Goal: Task Accomplishment & Management: Manage account settings

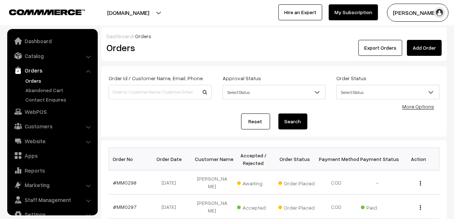
scroll to position [12, 0]
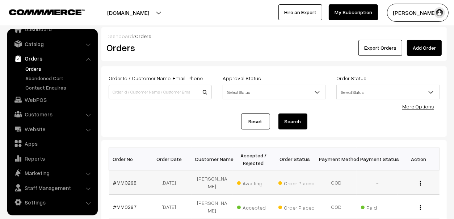
click at [129, 181] on link "#MM0298" at bounding box center [125, 182] width 24 height 6
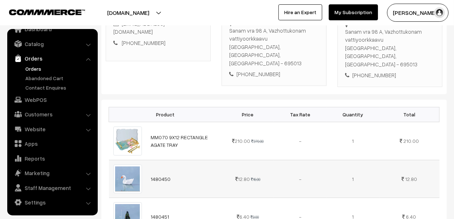
scroll to position [109, 0]
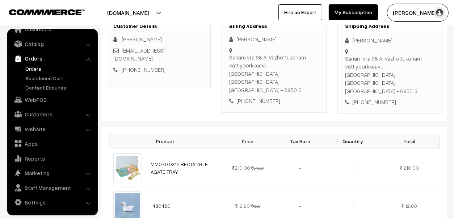
click at [246, 97] on div "+91 8344098751" at bounding box center [274, 101] width 90 height 8
click at [140, 66] on link "+91 8344098751" at bounding box center [144, 69] width 44 height 7
drag, startPoint x: 171, startPoint y: 64, endPoint x: 131, endPoint y: 64, distance: 40.2
click at [131, 66] on div "+91 8344098751" at bounding box center [158, 70] width 90 height 8
copy link "8344098751"
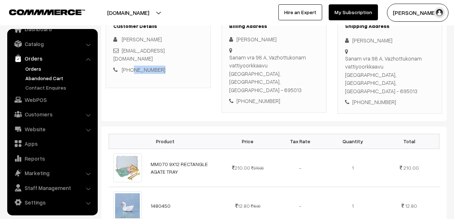
click at [47, 76] on link "Abandoned Cart" at bounding box center [60, 78] width 72 height 8
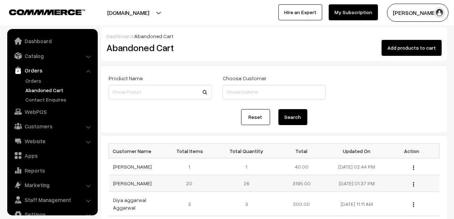
scroll to position [12, 0]
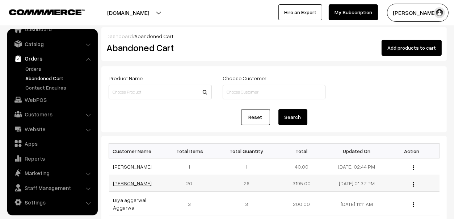
click at [122, 183] on link "[PERSON_NAME]" at bounding box center [132, 183] width 39 height 6
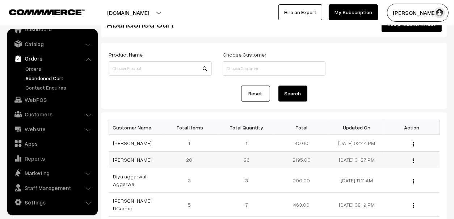
scroll to position [36, 0]
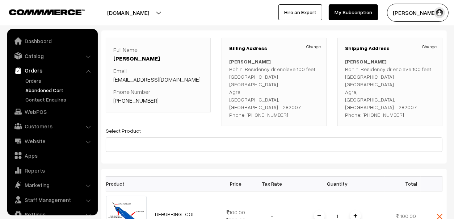
scroll to position [12, 0]
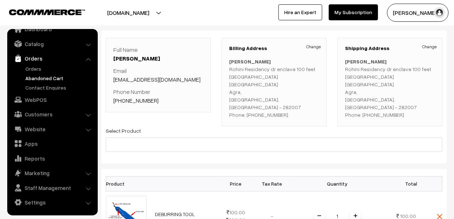
click at [146, 100] on link "+91 9528336905" at bounding box center [135, 100] width 45 height 7
click at [31, 76] on link "Abandoned Cart" at bounding box center [60, 78] width 72 height 8
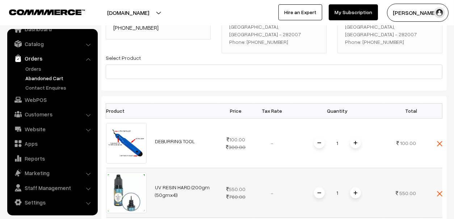
scroll to position [115, 0]
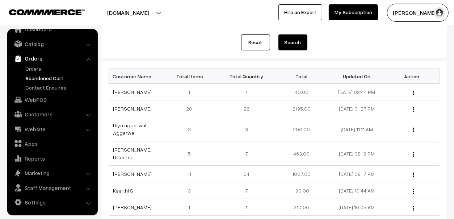
scroll to position [109, 0]
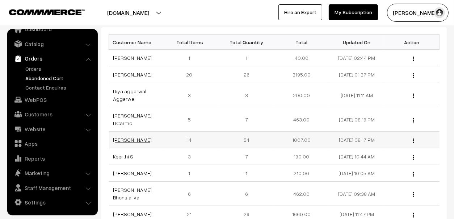
click at [118, 136] on link "[PERSON_NAME]" at bounding box center [132, 139] width 39 height 6
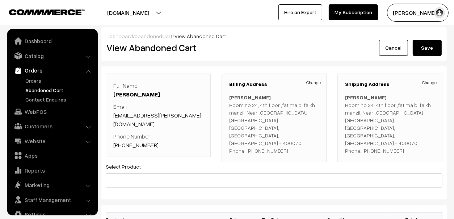
scroll to position [12, 0]
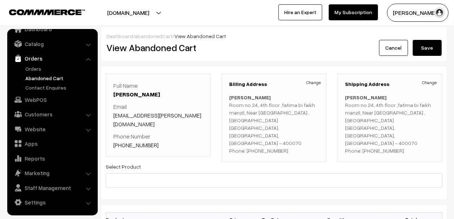
click at [141, 141] on link "+91 8356967898" at bounding box center [135, 144] width 45 height 7
drag, startPoint x: 169, startPoint y: 132, endPoint x: 147, endPoint y: 143, distance: 25.4
click at [147, 143] on div "Full Name Gulnaz Patel Email gulnazoves.patel@gmail.com Phone Number +91 835696…" at bounding box center [158, 114] width 105 height 83
drag, startPoint x: 147, startPoint y: 143, endPoint x: 169, endPoint y: 136, distance: 23.9
click at [169, 136] on p "Phone Number +91 8356967898" at bounding box center [158, 140] width 90 height 17
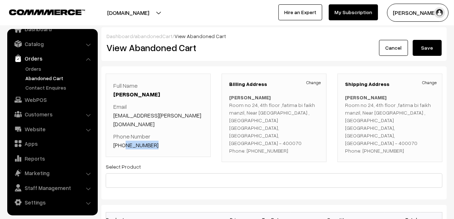
drag, startPoint x: 159, startPoint y: 139, endPoint x: 123, endPoint y: 136, distance: 35.2
click at [123, 136] on p "Phone Number +91 8356967898" at bounding box center [158, 140] width 90 height 17
copy link "8356967898"
click at [37, 75] on link "Abandoned Cart" at bounding box center [60, 78] width 72 height 8
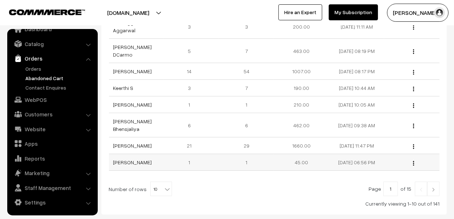
scroll to position [181, 0]
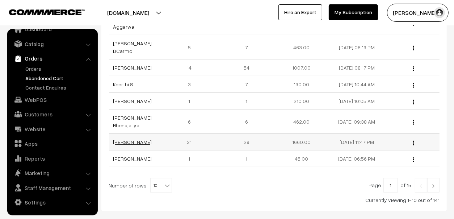
click at [130, 139] on link "sonal gupta" at bounding box center [132, 142] width 39 height 6
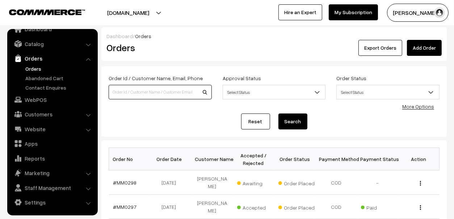
click at [141, 87] on input at bounding box center [160, 92] width 103 height 14
type input "NISHA"
click at [295, 123] on button "Search" at bounding box center [292, 121] width 29 height 16
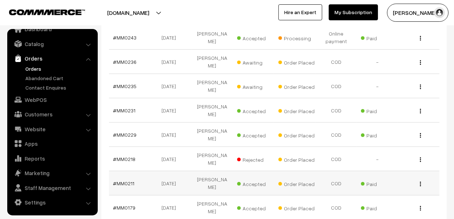
scroll to position [217, 0]
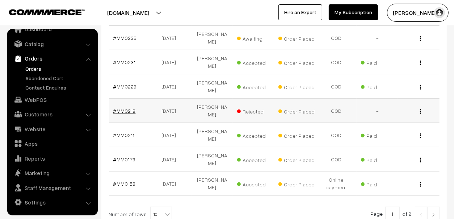
click at [123, 108] on link "#MM0218" at bounding box center [124, 111] width 22 height 6
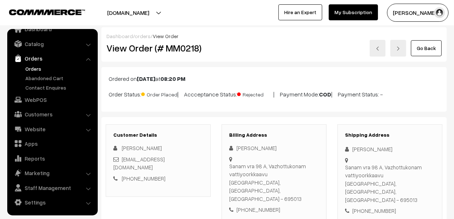
click at [423, 46] on link "Go Back" at bounding box center [426, 48] width 31 height 16
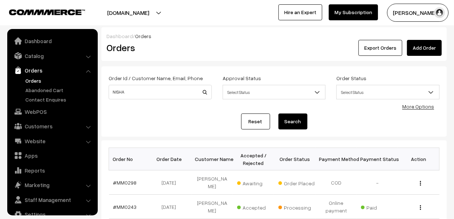
scroll to position [12, 0]
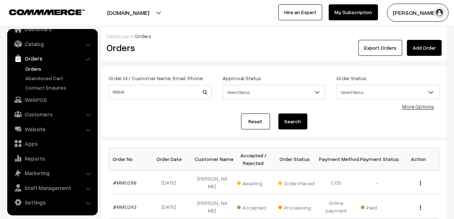
click at [34, 66] on link "Orders" at bounding box center [60, 69] width 72 height 8
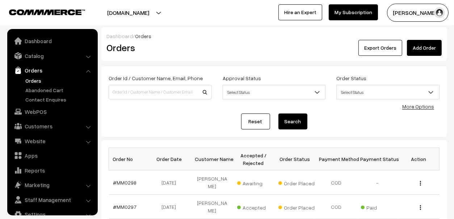
click at [43, 84] on ul "Orders" at bounding box center [52, 90] width 87 height 26
click at [27, 78] on link "Orders" at bounding box center [60, 81] width 72 height 8
click at [30, 70] on link "Orders" at bounding box center [52, 70] width 86 height 13
click at [35, 90] on link "Abandoned Cart" at bounding box center [60, 90] width 72 height 8
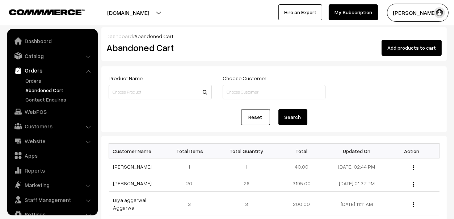
click at [30, 68] on link "Orders" at bounding box center [52, 70] width 86 height 13
click at [38, 87] on link "Abandoned Cart" at bounding box center [60, 90] width 72 height 8
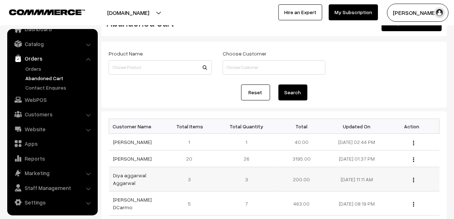
scroll to position [36, 0]
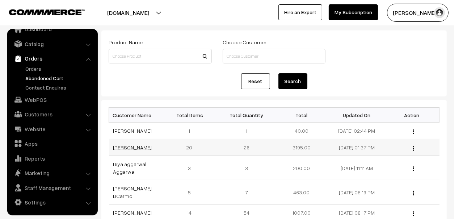
click at [122, 146] on link "[PERSON_NAME]" at bounding box center [132, 147] width 39 height 6
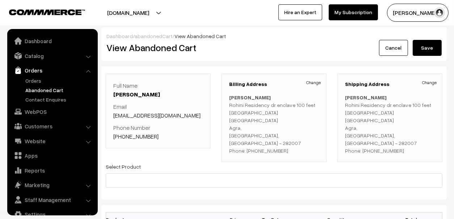
scroll to position [12, 0]
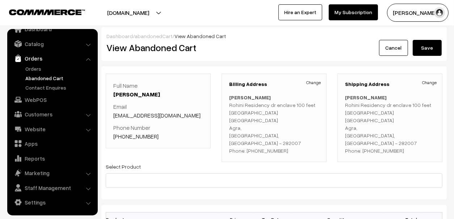
click at [244, 212] on th "Price" at bounding box center [236, 219] width 36 height 15
click at [50, 77] on link "Abandoned Cart" at bounding box center [60, 78] width 72 height 8
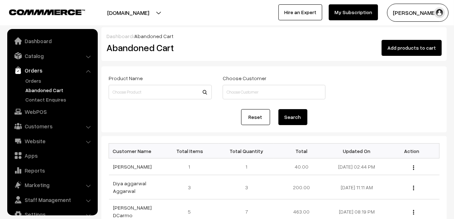
scroll to position [12, 0]
